Goal: Find specific page/section: Find specific page/section

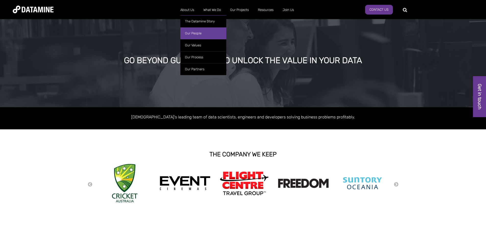
click at [195, 35] on link "Our People" at bounding box center [203, 33] width 46 height 12
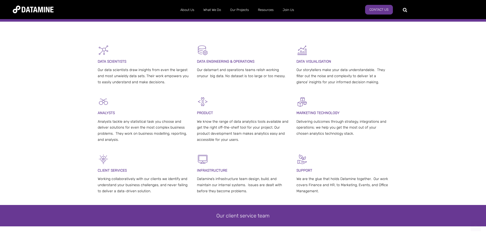
scroll to position [204, 0]
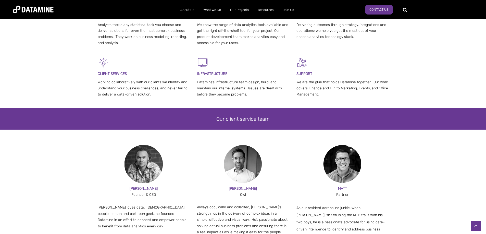
click at [144, 164] on img at bounding box center [143, 164] width 38 height 38
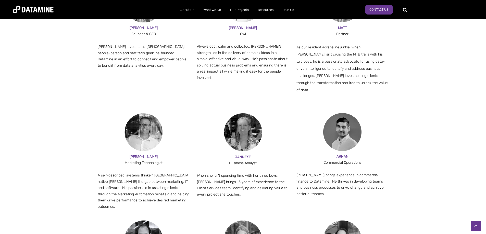
scroll to position [408, 0]
